Goal: Transaction & Acquisition: Purchase product/service

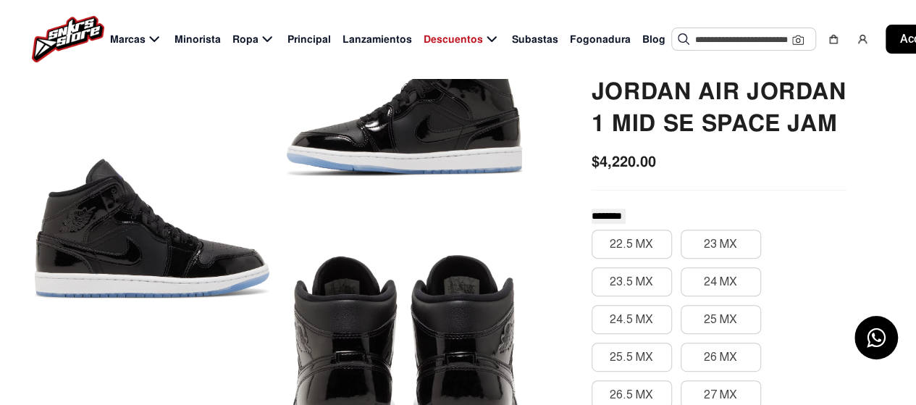
scroll to position [435, 0]
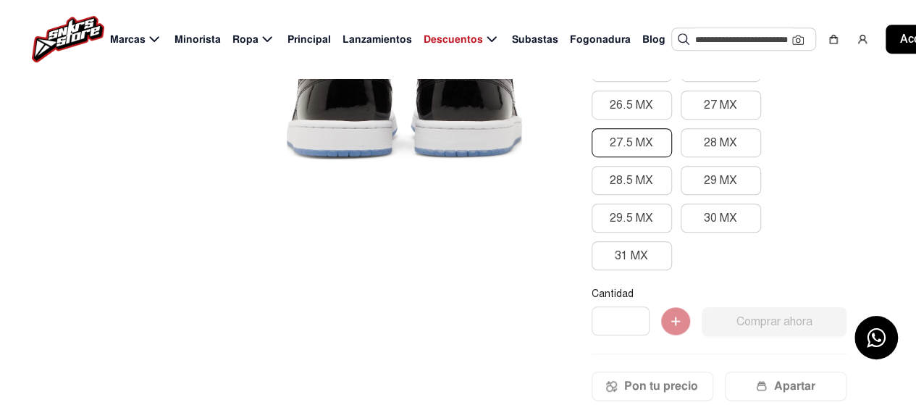
click at [627, 142] on font "27.5 MX" at bounding box center [631, 142] width 43 height 14
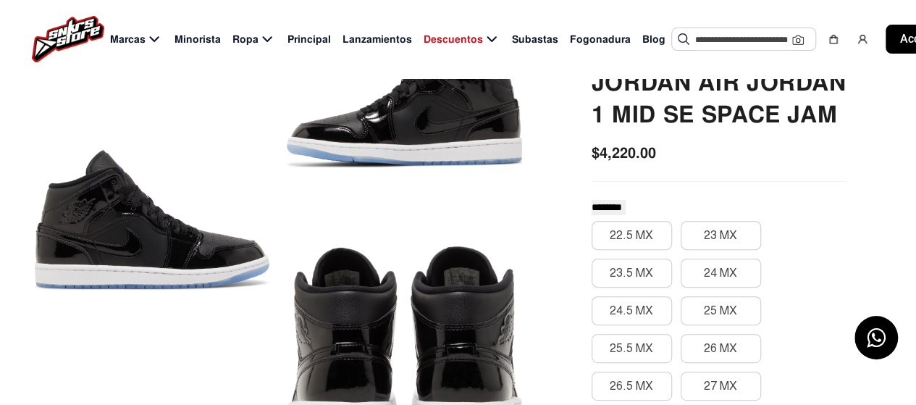
scroll to position [217, 0]
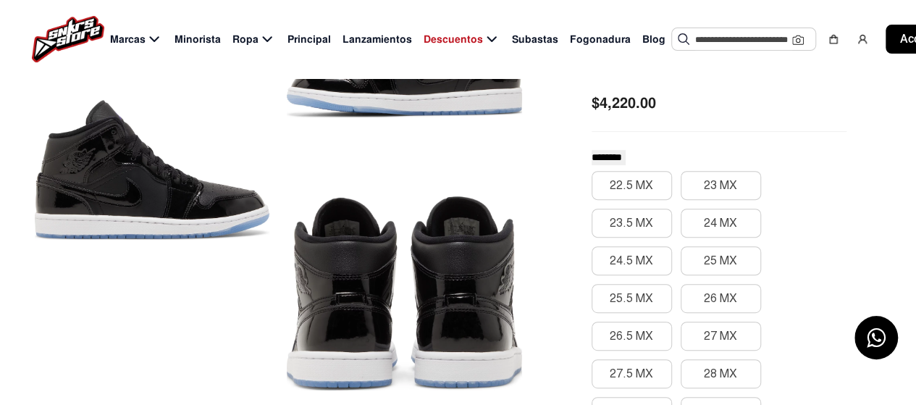
scroll to position [217, 0]
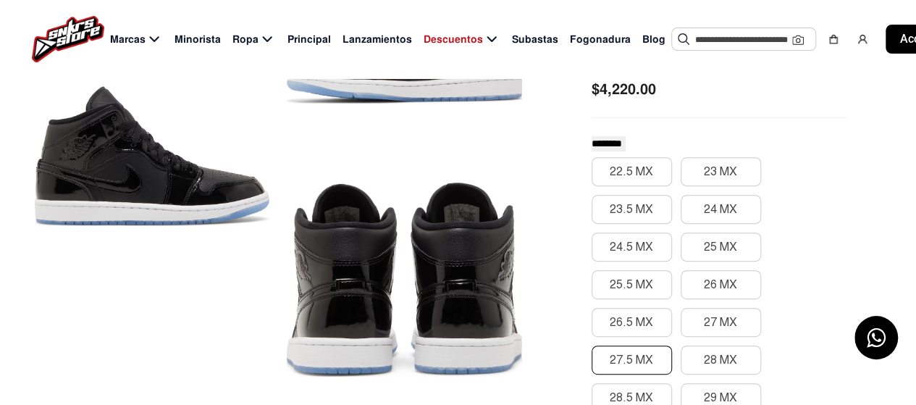
click at [639, 361] on font "27.5 MX" at bounding box center [631, 360] width 43 height 14
click at [705, 327] on font "27 MX" at bounding box center [720, 322] width 33 height 14
click at [698, 265] on div "22.5 MX 23 MX 23.5 MX 24 MX 24.5 MX 25 MX 25.5 MX 26 MX 26.5 MX 27 MX 27.5 MX 2…" at bounding box center [719, 322] width 255 height 330
click at [689, 306] on div "22.5 MX 23 MX 23.5 MX 24 MX 24.5 MX 25 MX 25.5 MX 26 MX 26.5 MX 27 MX 27.5 MX 2…" at bounding box center [719, 322] width 255 height 330
click at [629, 356] on font "27.5 MX" at bounding box center [631, 360] width 43 height 14
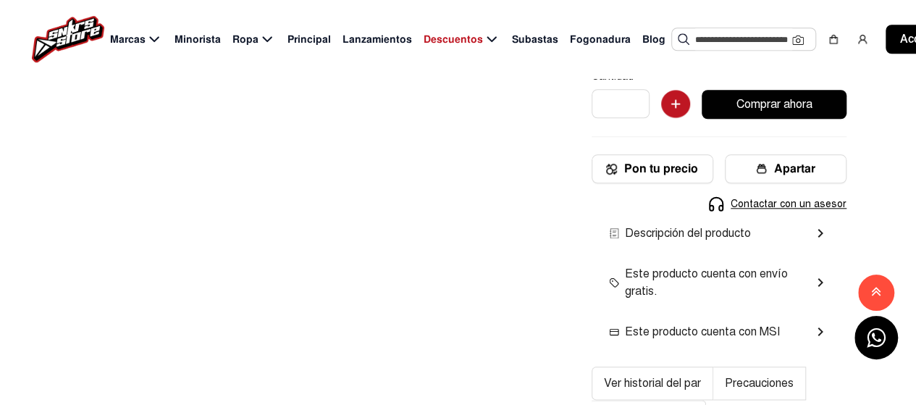
scroll to position [507, 0]
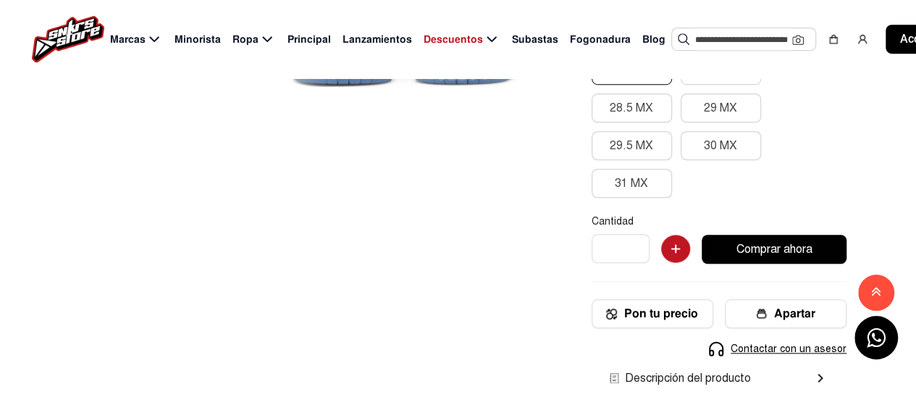
click at [814, 241] on button "Comprar ahora" at bounding box center [774, 249] width 145 height 29
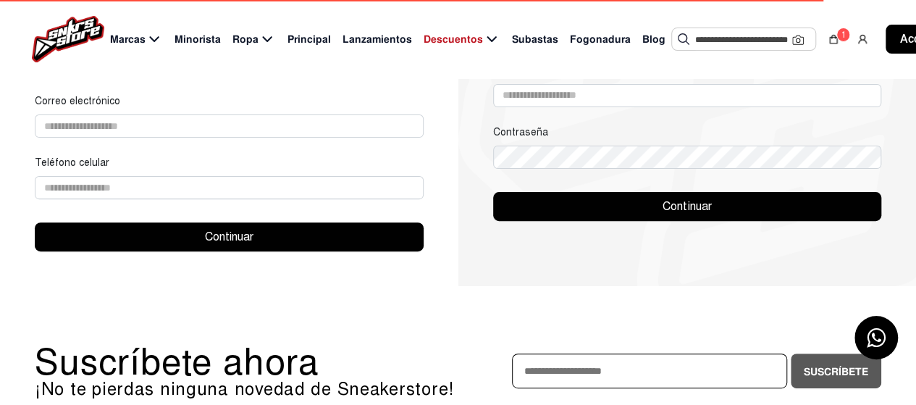
scroll to position [579, 0]
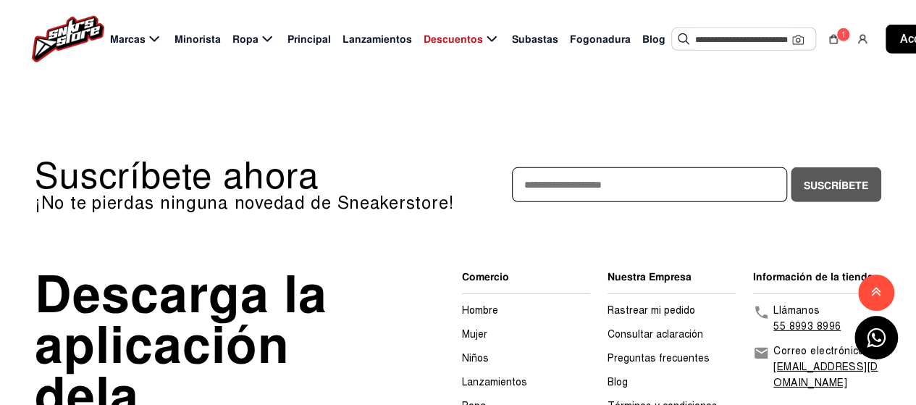
scroll to position [1965, 0]
